Goal: Task Accomplishment & Management: Use online tool/utility

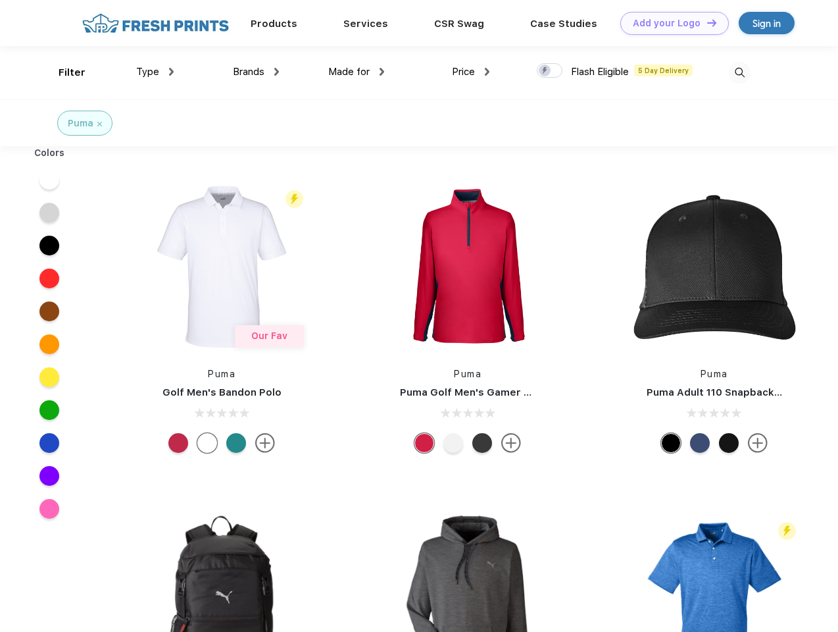
scroll to position [1, 0]
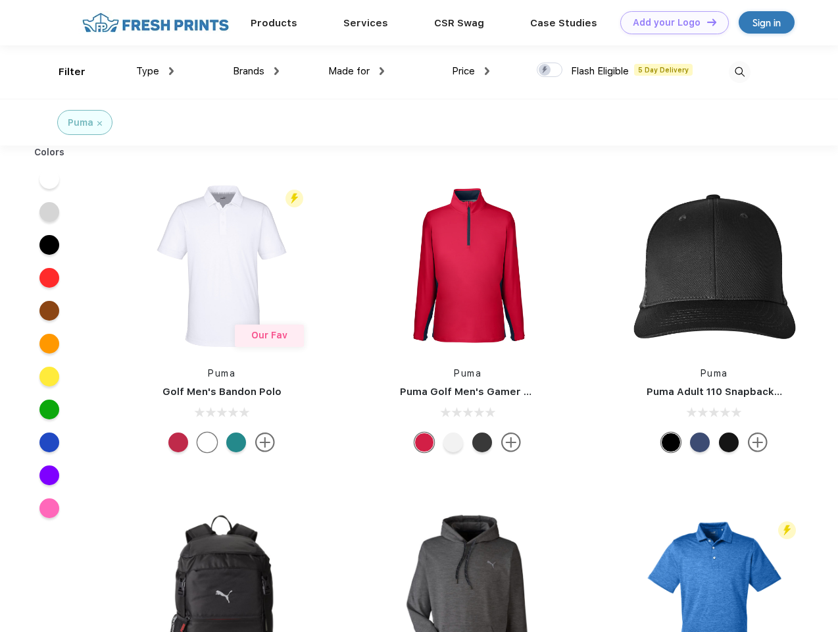
click at [670, 22] on link "Add your Logo Design Tool" at bounding box center [674, 22] width 109 height 23
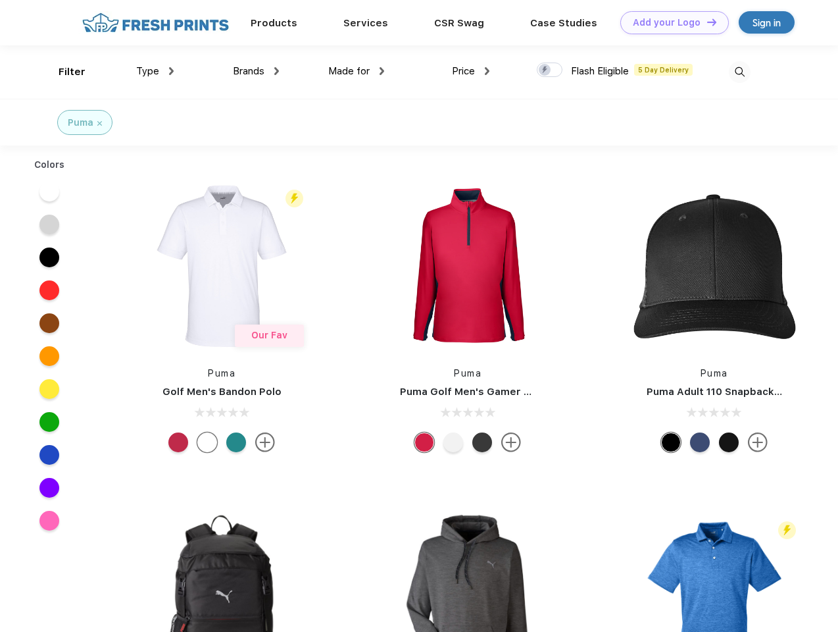
click at [0, 0] on div "Design Tool" at bounding box center [0, 0] width 0 height 0
click at [706, 22] on link "Add your Logo Design Tool" at bounding box center [674, 22] width 109 height 23
click at [63, 72] on div "Filter" at bounding box center [72, 71] width 27 height 15
click at [155, 71] on span "Type" at bounding box center [147, 71] width 23 height 12
click at [256, 71] on span "Brands" at bounding box center [249, 71] width 32 height 12
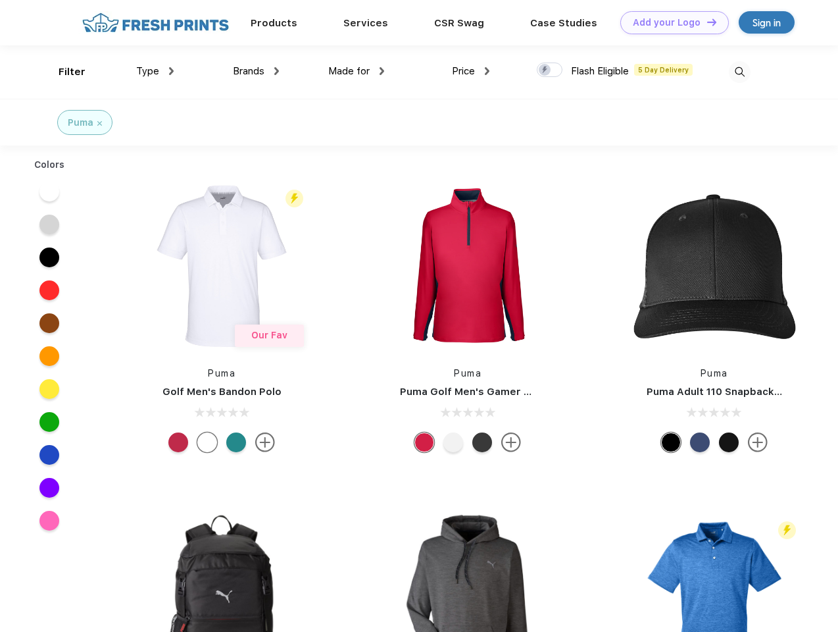
click at [357, 71] on span "Made for" at bounding box center [348, 71] width 41 height 12
click at [471, 71] on span "Price" at bounding box center [463, 71] width 23 height 12
click at [550, 70] on div at bounding box center [550, 70] width 26 height 14
click at [545, 70] on input "checkbox" at bounding box center [541, 66] width 9 height 9
click at [740, 72] on img at bounding box center [740, 72] width 22 height 22
